Goal: Task Accomplishment & Management: Manage account settings

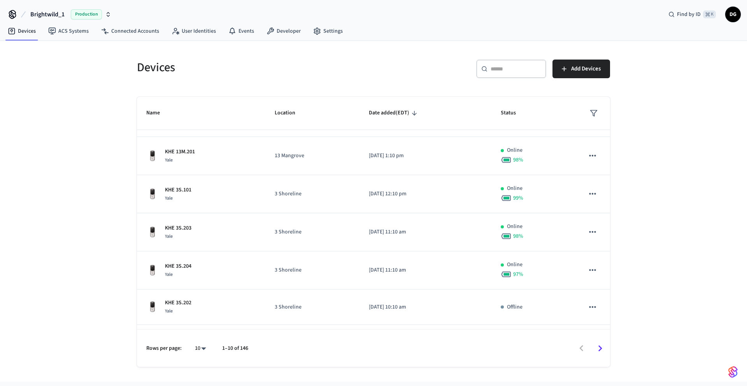
scroll to position [179, 0]
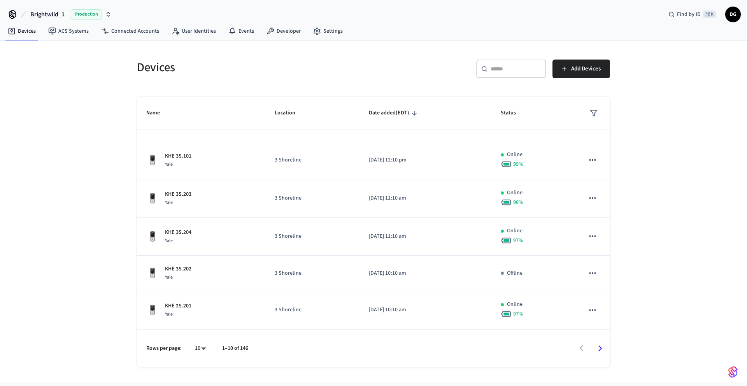
click at [509, 71] on input "text" at bounding box center [515, 69] width 51 height 8
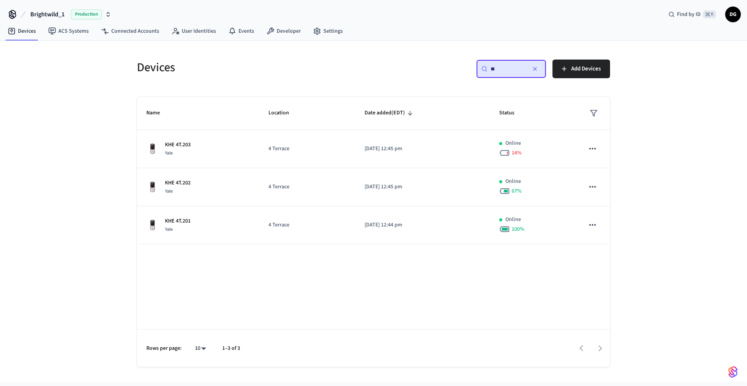
scroll to position [0, 0]
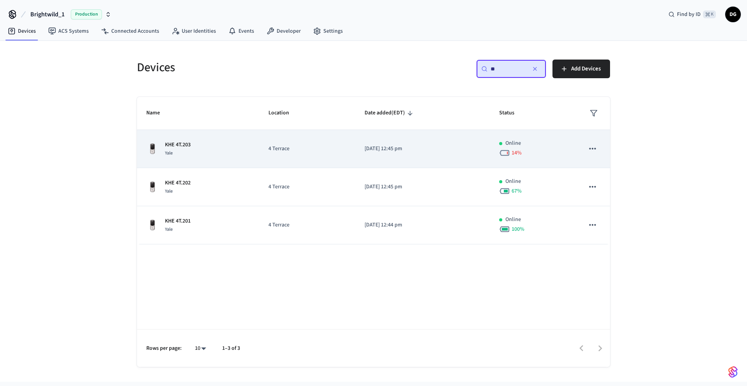
type input "*"
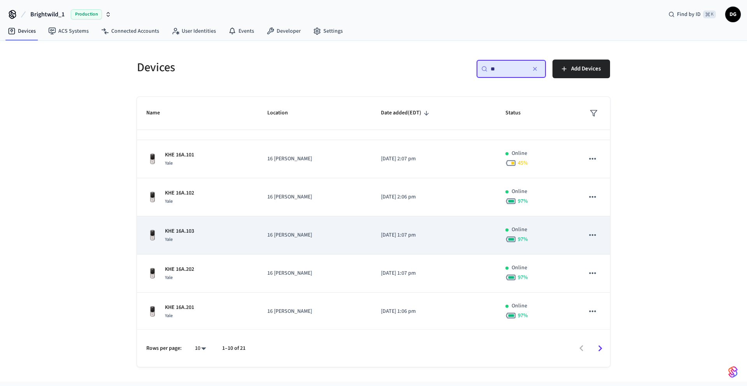
scroll to position [142, 0]
type input "*"
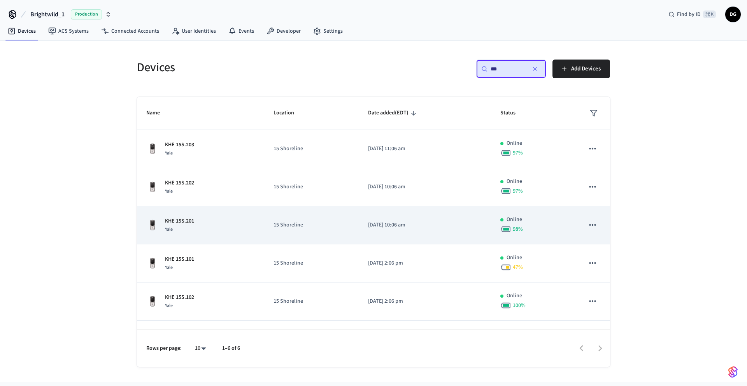
scroll to position [30, 0]
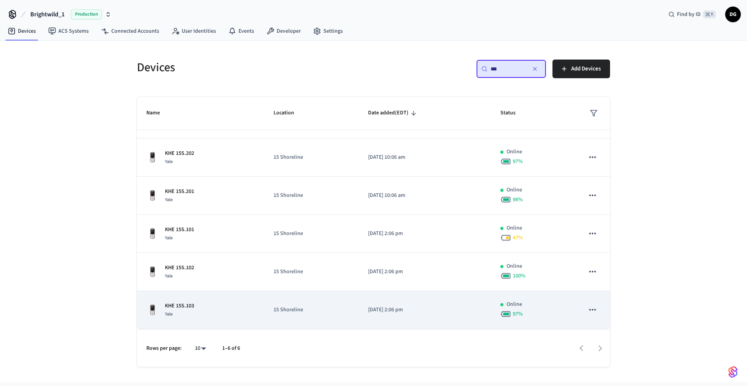
type input "***"
click at [588, 308] on icon "sticky table" at bounding box center [592, 309] width 10 height 10
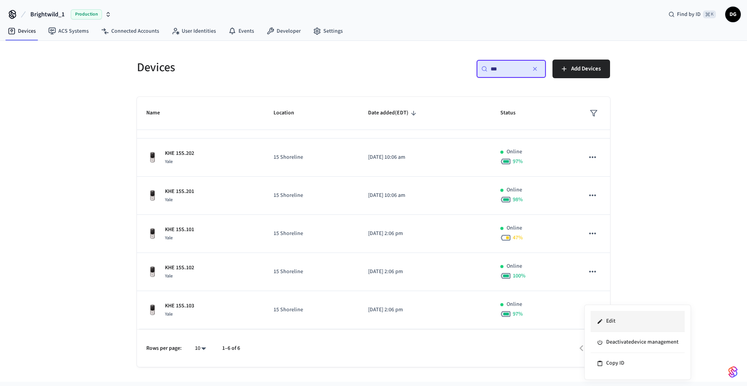
click at [599, 317] on li "Edit" at bounding box center [637, 321] width 94 height 21
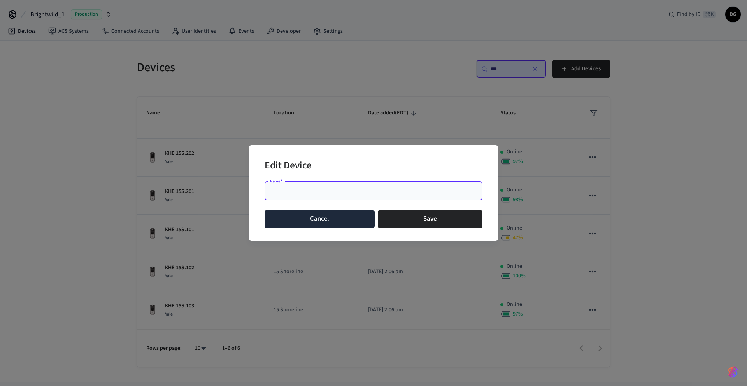
click at [335, 222] on button "Cancel" at bounding box center [319, 219] width 110 height 19
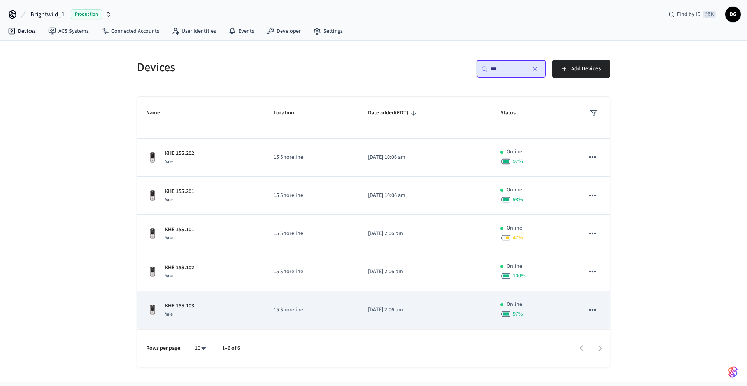
click at [178, 306] on p "KHE 15S.103" at bounding box center [179, 306] width 29 height 8
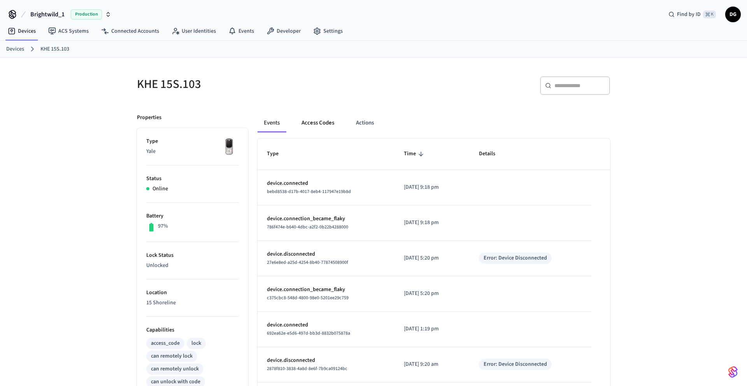
click at [321, 124] on button "Access Codes" at bounding box center [317, 123] width 45 height 19
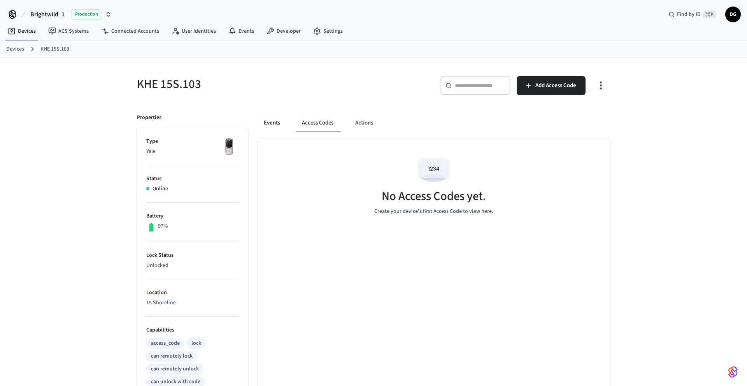
click at [277, 126] on button "Events" at bounding box center [271, 123] width 29 height 19
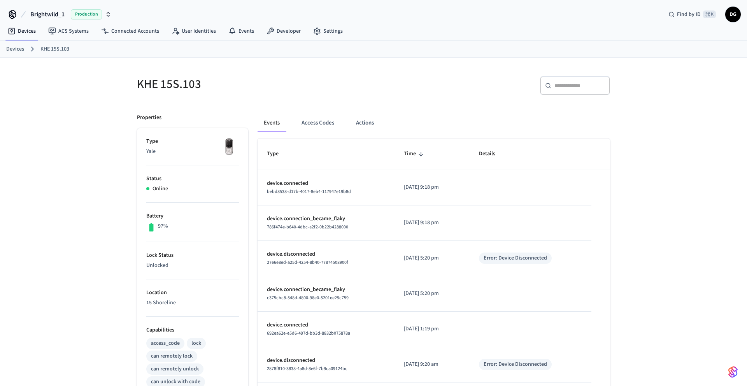
click at [175, 85] on h5 "KHE 15S.103" at bounding box center [253, 84] width 232 height 16
click at [16, 49] on link "Devices" at bounding box center [15, 49] width 18 height 8
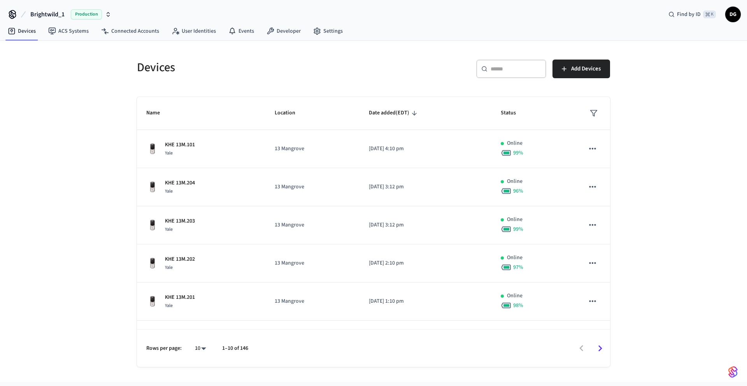
click at [512, 74] on div "​ ​" at bounding box center [511, 68] width 70 height 19
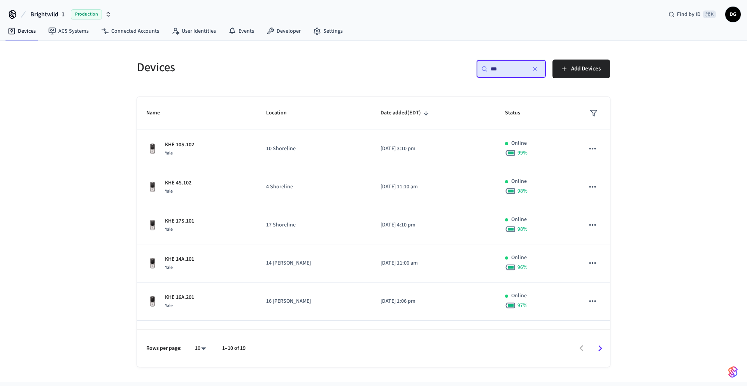
type input "***"
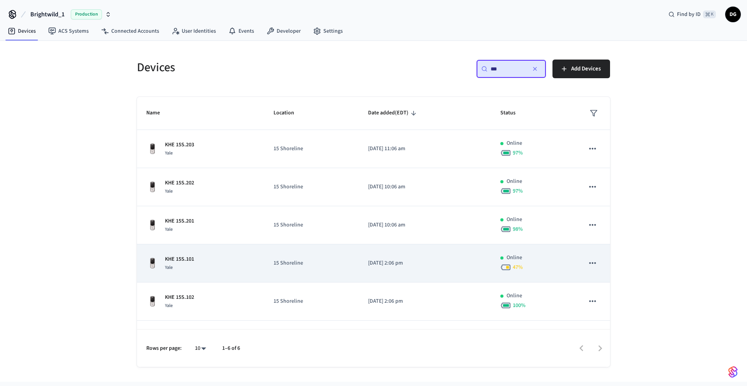
scroll to position [30, 0]
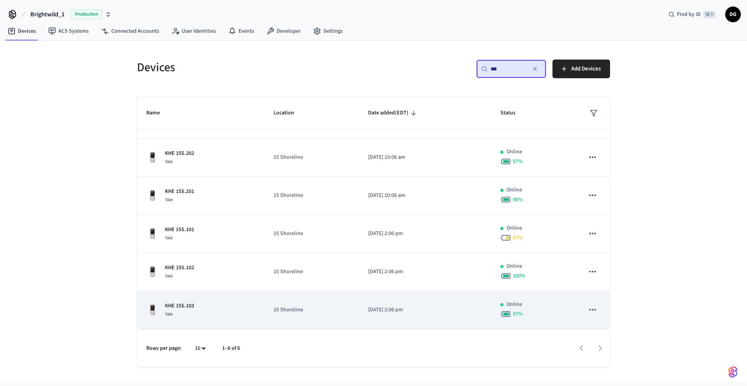
click at [595, 310] on icon "sticky table" at bounding box center [592, 309] width 10 height 10
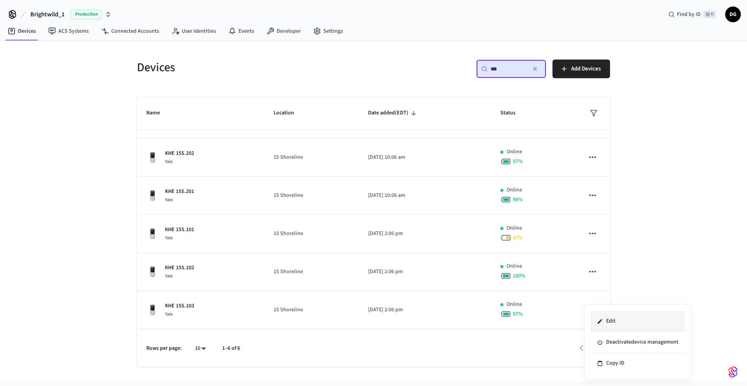
click at [602, 319] on icon at bounding box center [600, 321] width 6 height 6
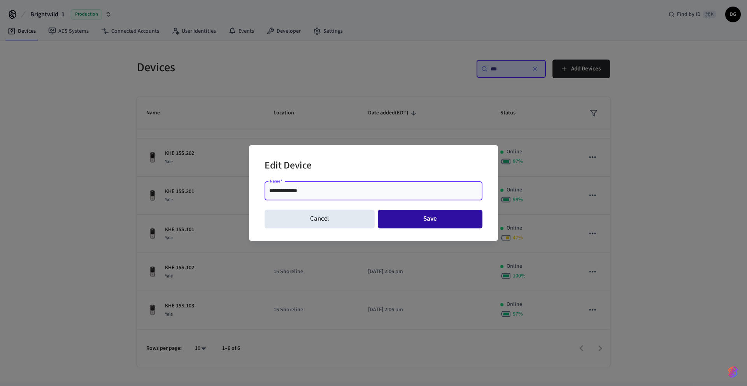
type input "**********"
click at [430, 222] on button "Save" at bounding box center [430, 219] width 105 height 19
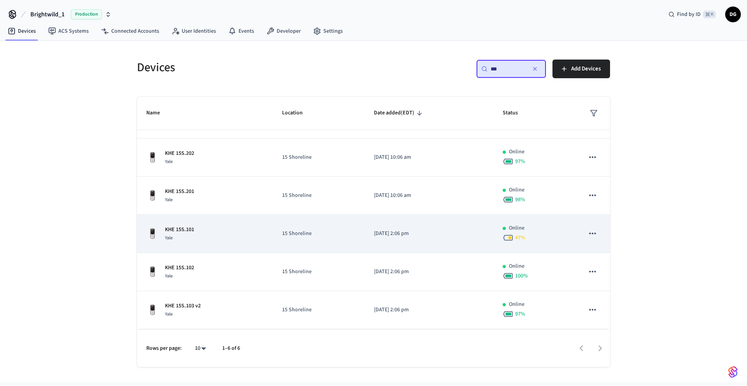
click at [194, 233] on div "KHE 15S.101 Yale" at bounding box center [204, 234] width 117 height 16
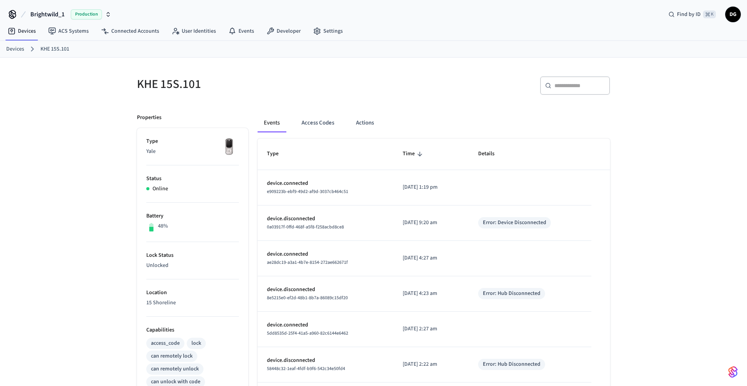
click at [12, 49] on link "Devices" at bounding box center [15, 49] width 18 height 8
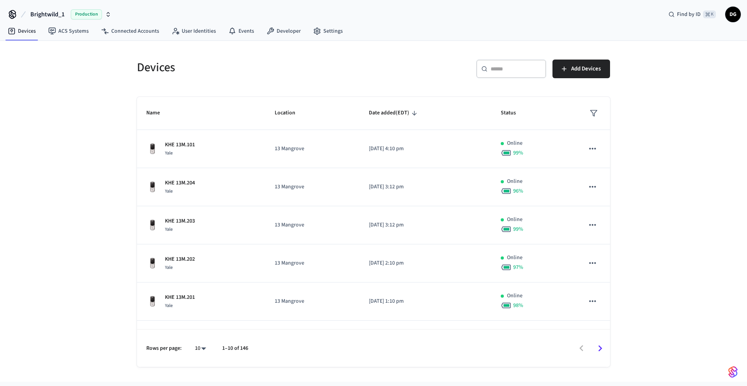
click at [514, 70] on input "text" at bounding box center [515, 69] width 51 height 8
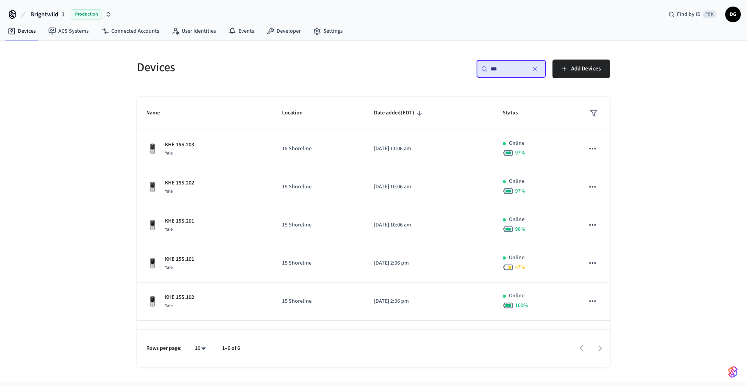
type input "***"
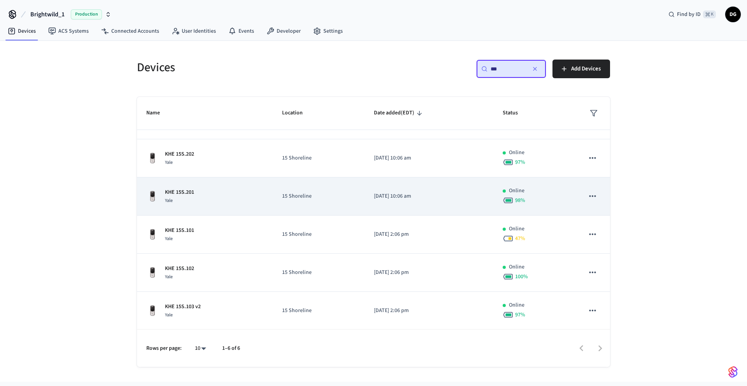
scroll to position [30, 0]
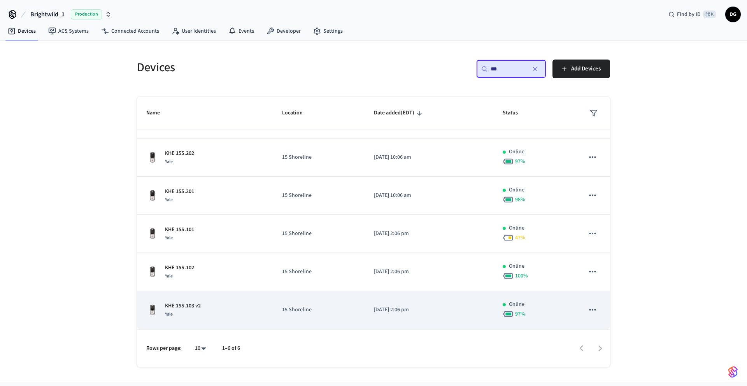
click at [227, 304] on div "KHE 15S.103 v2 Yale" at bounding box center [204, 310] width 117 height 16
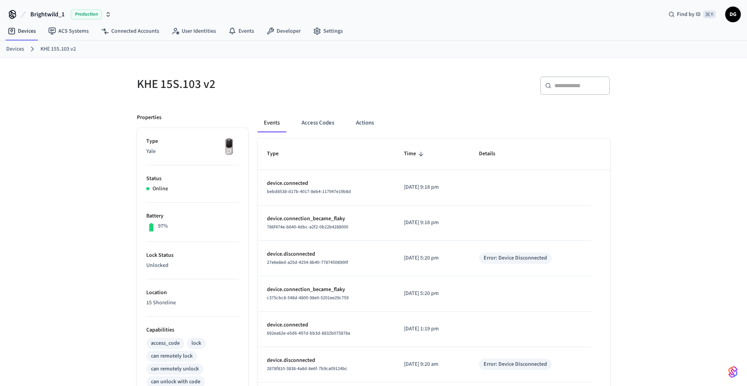
click at [12, 51] on link "Devices" at bounding box center [15, 49] width 18 height 8
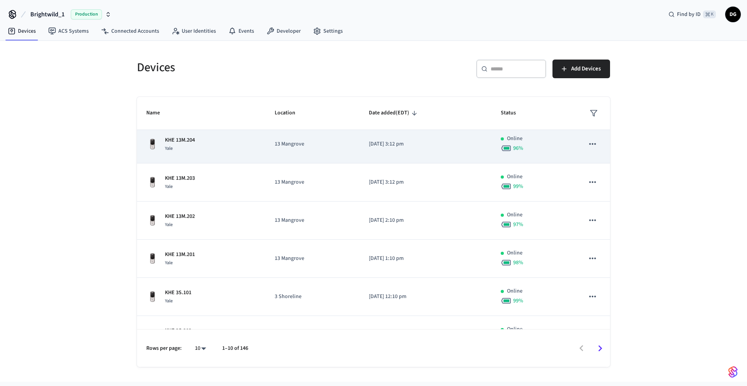
scroll to position [48, 0]
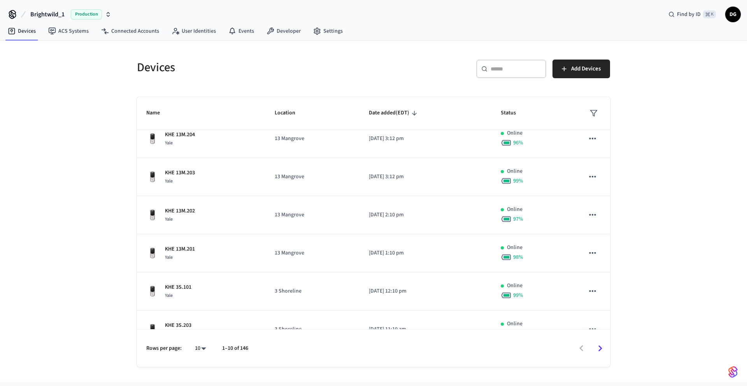
click at [503, 71] on input "text" at bounding box center [515, 69] width 51 height 8
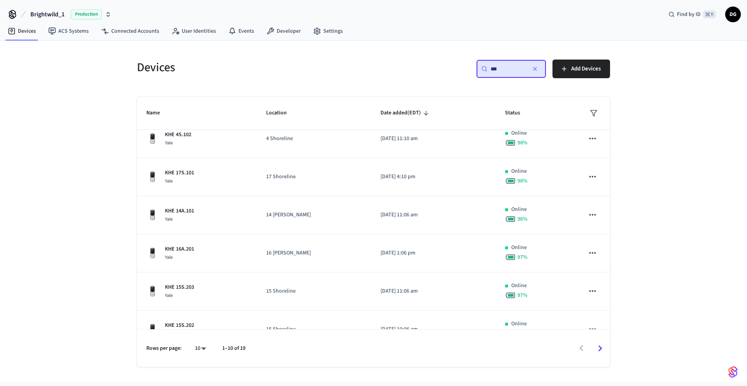
scroll to position [30, 0]
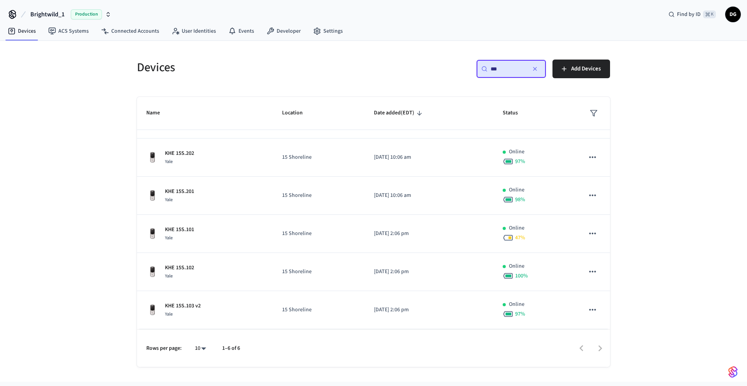
type input "***"
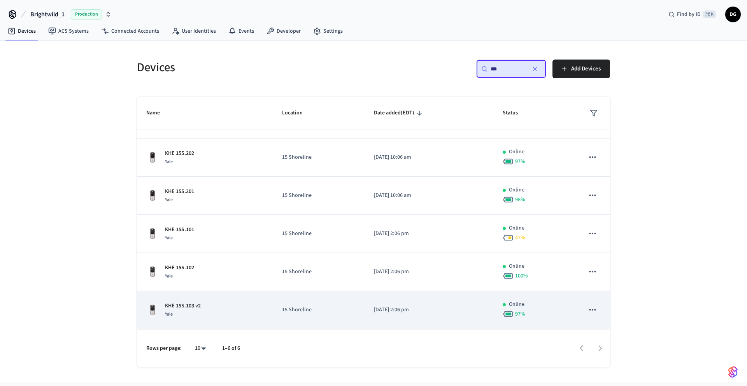
click at [593, 308] on icon "sticky table" at bounding box center [592, 309] width 10 height 10
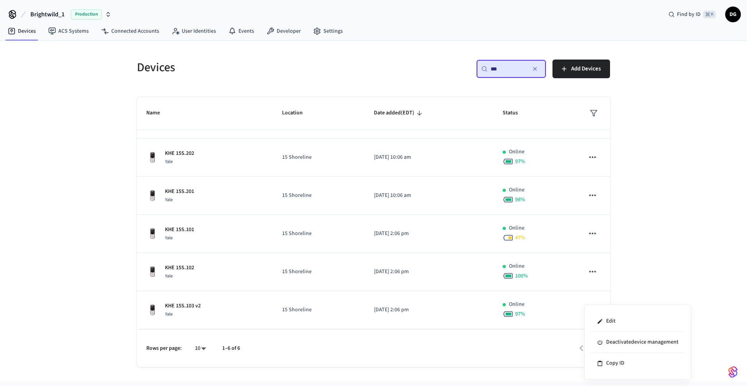
click at [191, 304] on div at bounding box center [373, 193] width 747 height 386
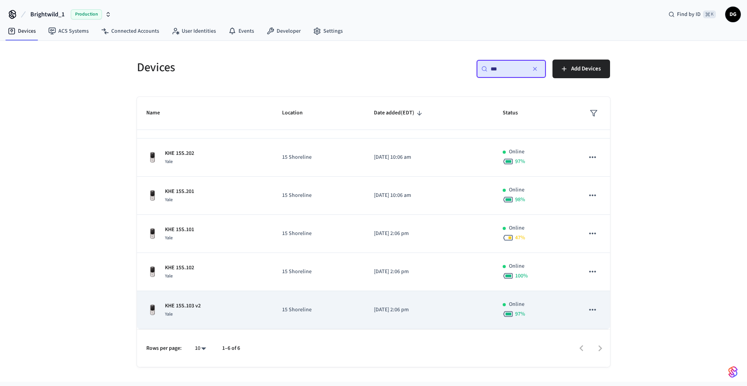
click at [196, 306] on p "KHE 15S.103 v2" at bounding box center [183, 306] width 36 height 8
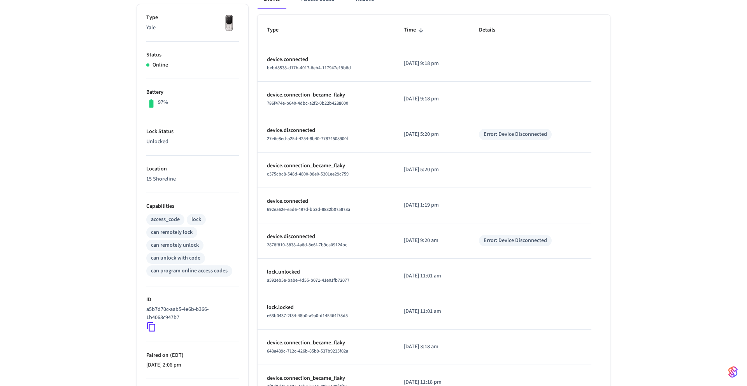
scroll to position [191, 0]
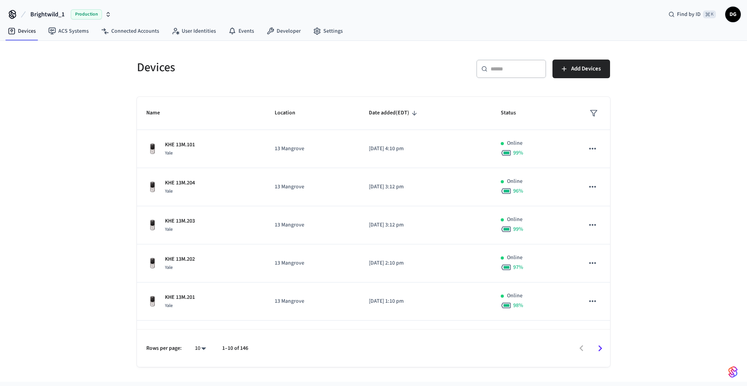
click at [503, 67] on input "text" at bounding box center [515, 69] width 51 height 8
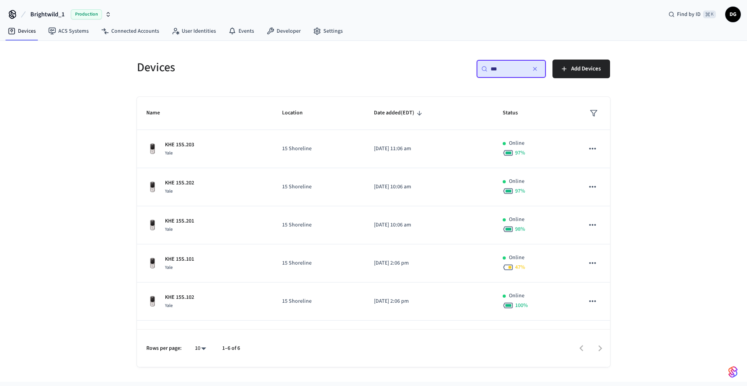
type input "***"
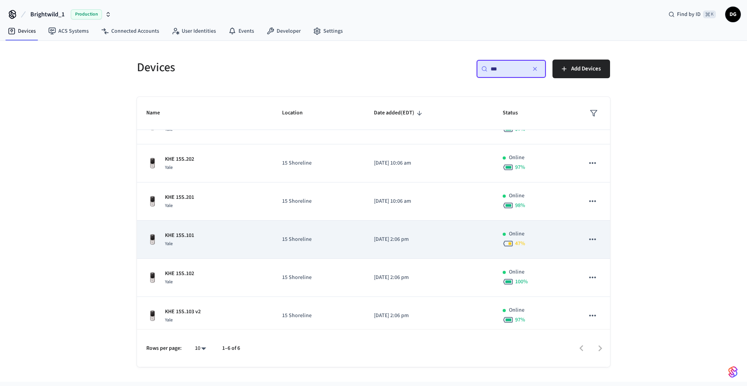
scroll to position [30, 0]
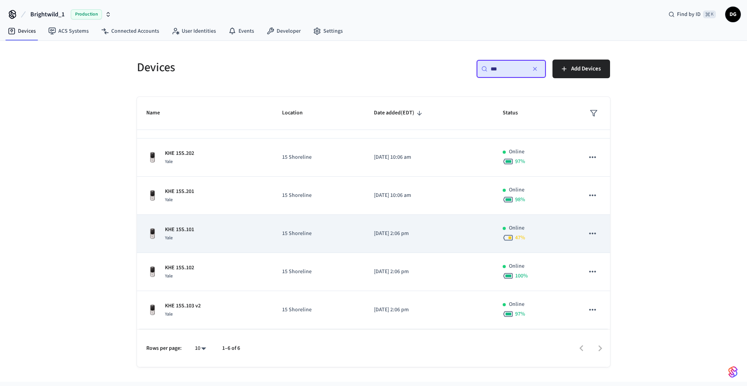
click at [195, 234] on div "KHE 15S.101 Yale" at bounding box center [204, 234] width 117 height 16
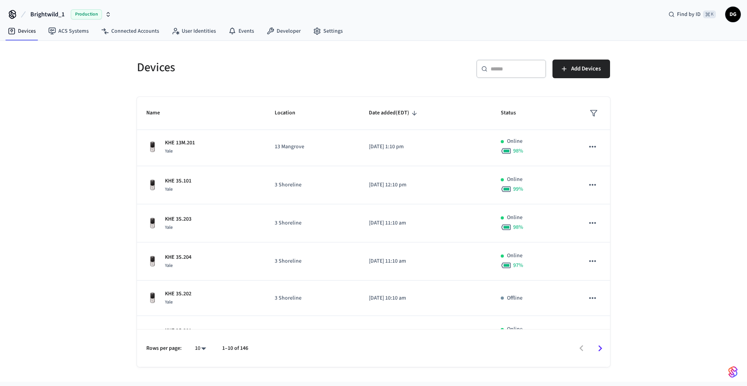
scroll to position [156, 0]
click at [513, 73] on div "​ ​" at bounding box center [511, 68] width 70 height 19
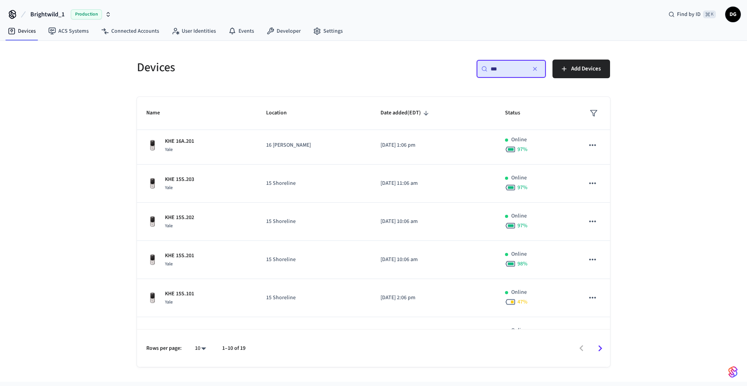
scroll to position [30, 0]
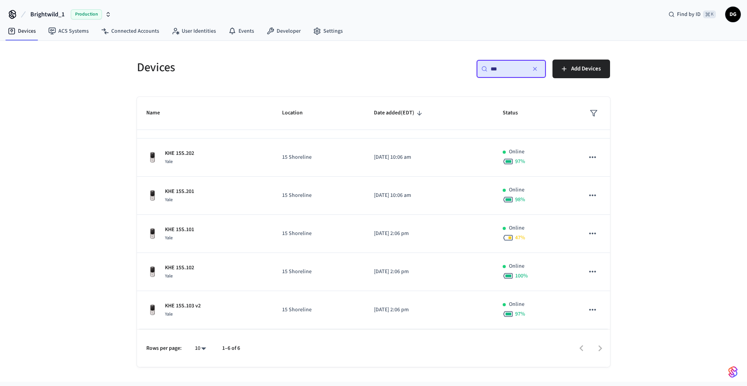
type input "***"
click at [17, 31] on link "Devices" at bounding box center [22, 31] width 40 height 14
click at [52, 16] on span "Brightwild_1" at bounding box center [47, 14] width 34 height 9
click at [62, 146] on div "Devices ​ *** ​ Add Devices Name Location Date added (EDT) Status KHE 15S.203 Y…" at bounding box center [373, 211] width 747 height 341
click at [27, 30] on link "Devices" at bounding box center [22, 31] width 40 height 14
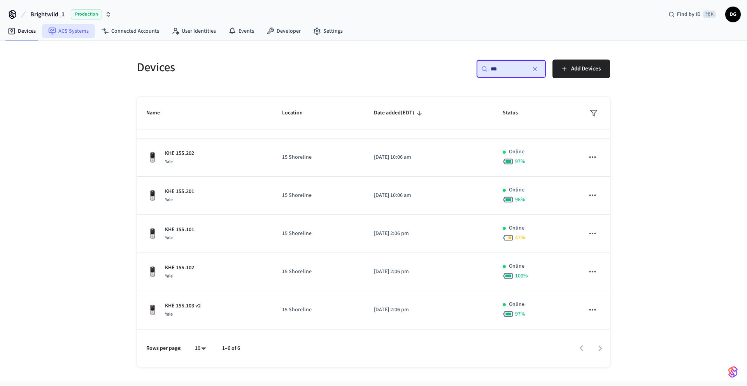
click at [72, 30] on link "ACS Systems" at bounding box center [68, 31] width 53 height 14
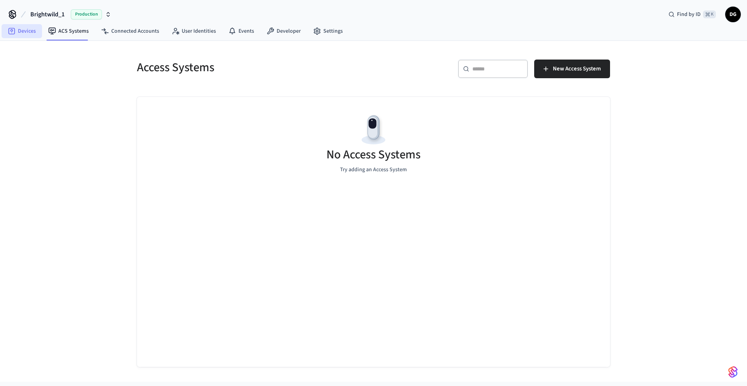
click at [24, 32] on link "Devices" at bounding box center [22, 31] width 40 height 14
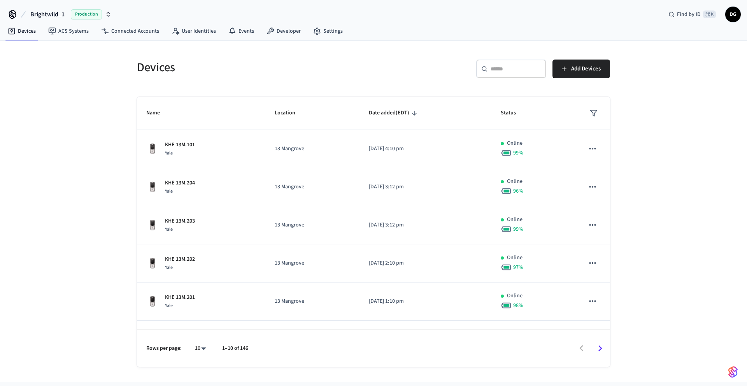
click at [510, 72] on input "text" at bounding box center [515, 69] width 51 height 8
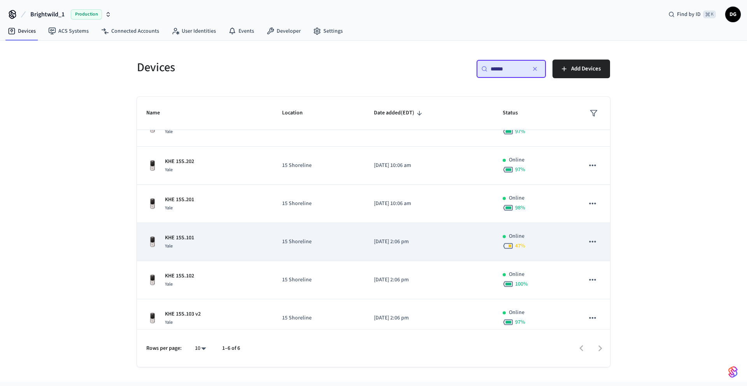
scroll to position [30, 0]
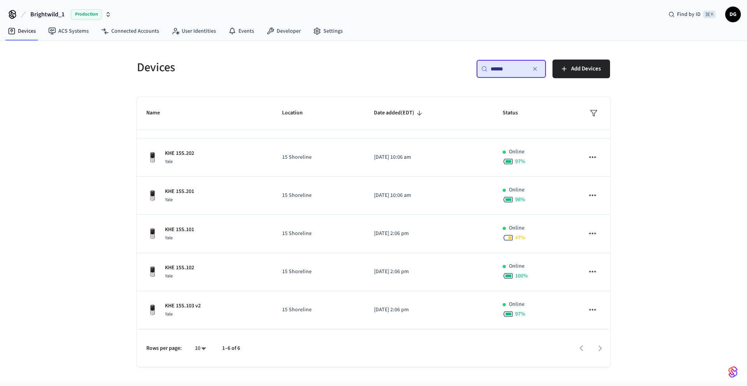
type input "******"
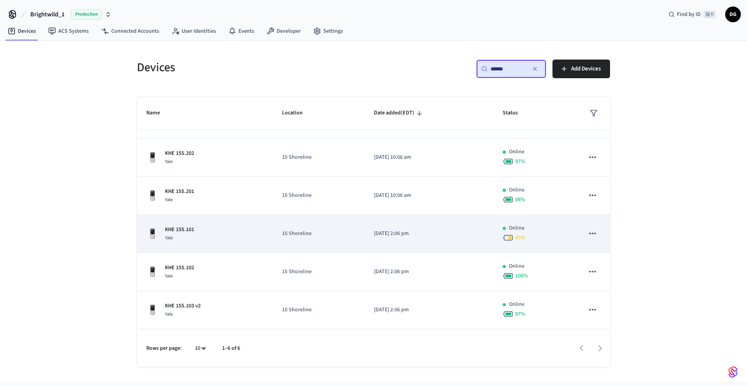
click at [220, 229] on div "KHE 15S.101 Yale" at bounding box center [204, 234] width 117 height 16
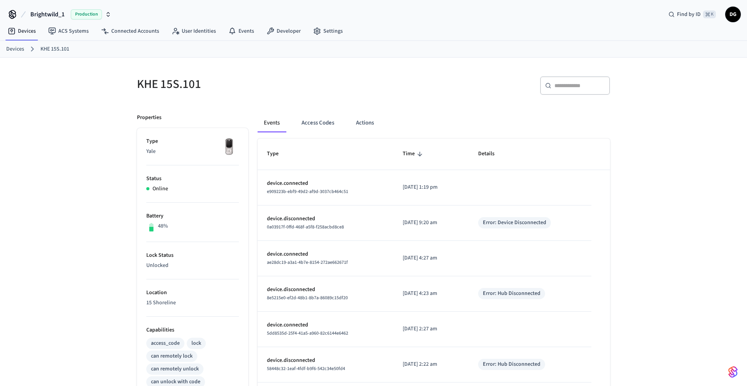
click at [13, 48] on link "Devices" at bounding box center [15, 49] width 18 height 8
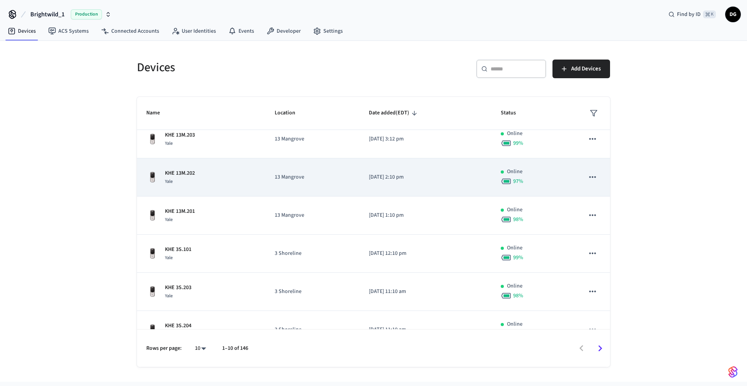
scroll to position [93, 0]
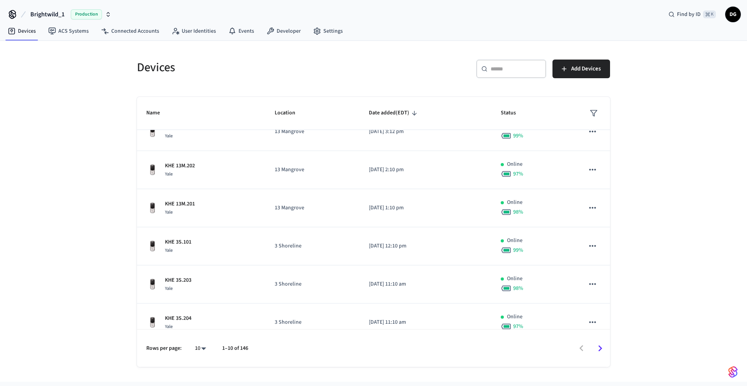
click at [513, 67] on input "text" at bounding box center [515, 69] width 51 height 8
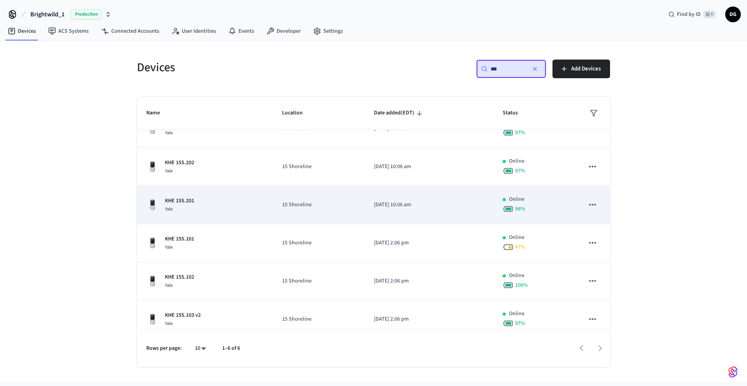
scroll to position [30, 0]
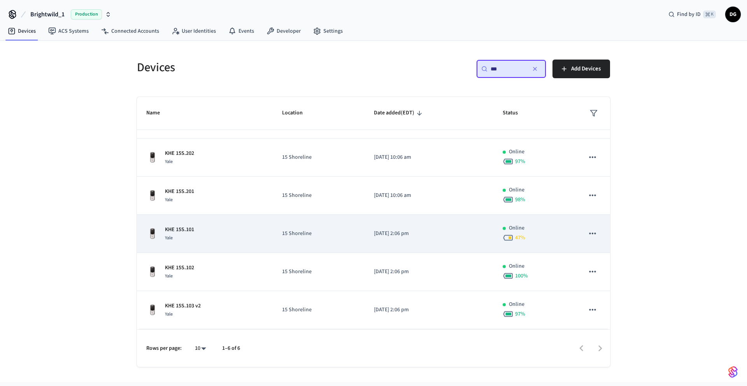
type input "***"
click at [594, 235] on icon "sticky table" at bounding box center [592, 233] width 10 height 10
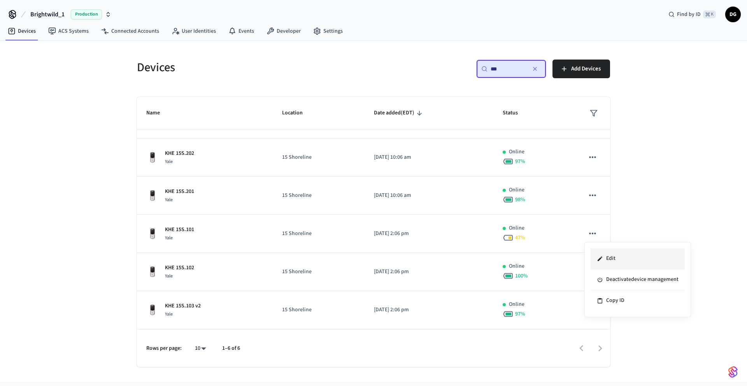
click at [607, 253] on li "Edit" at bounding box center [637, 258] width 94 height 21
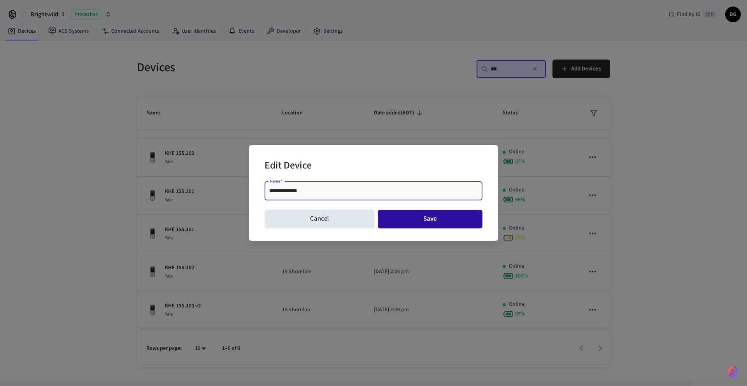
type input "**********"
click at [431, 224] on button "Save" at bounding box center [430, 219] width 105 height 19
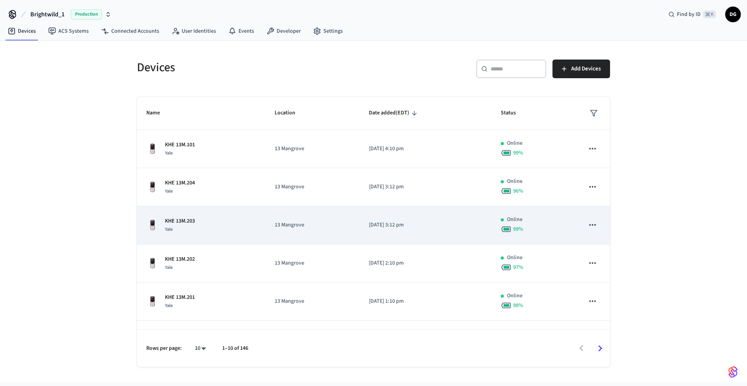
scroll to position [179, 0]
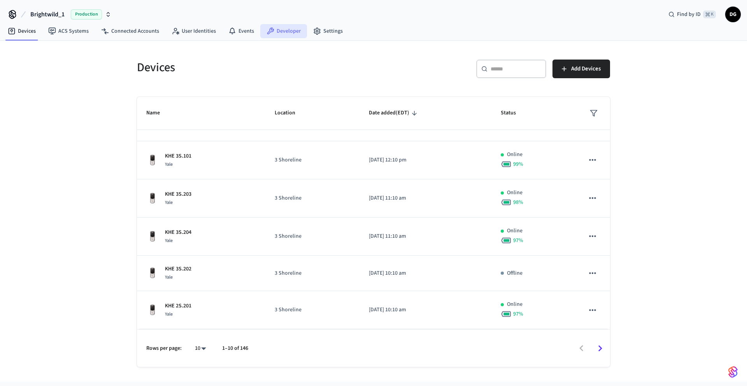
click at [285, 32] on link "Developer" at bounding box center [283, 31] width 47 height 14
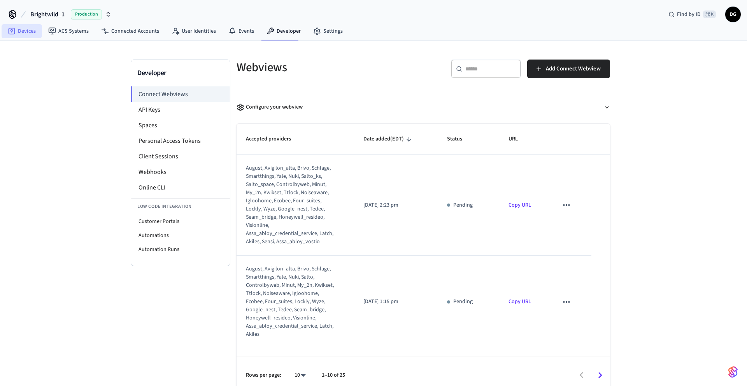
click at [29, 32] on link "Devices" at bounding box center [22, 31] width 40 height 14
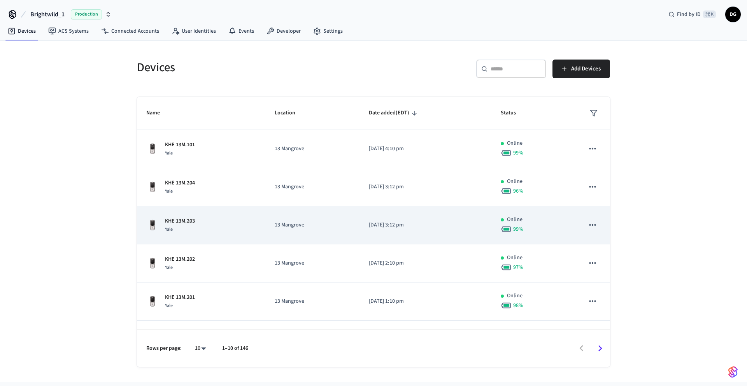
scroll to position [179, 0]
